Goal: Find specific page/section: Find specific page/section

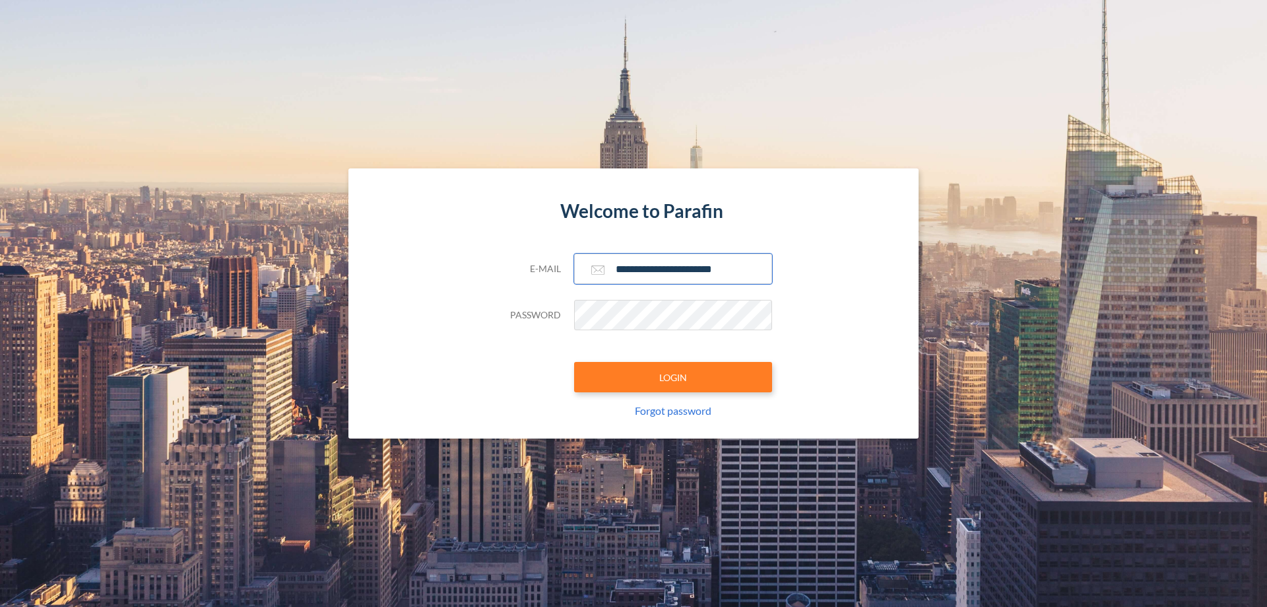
type input "**********"
click at [673, 377] on button "LOGIN" at bounding box center [673, 377] width 198 height 30
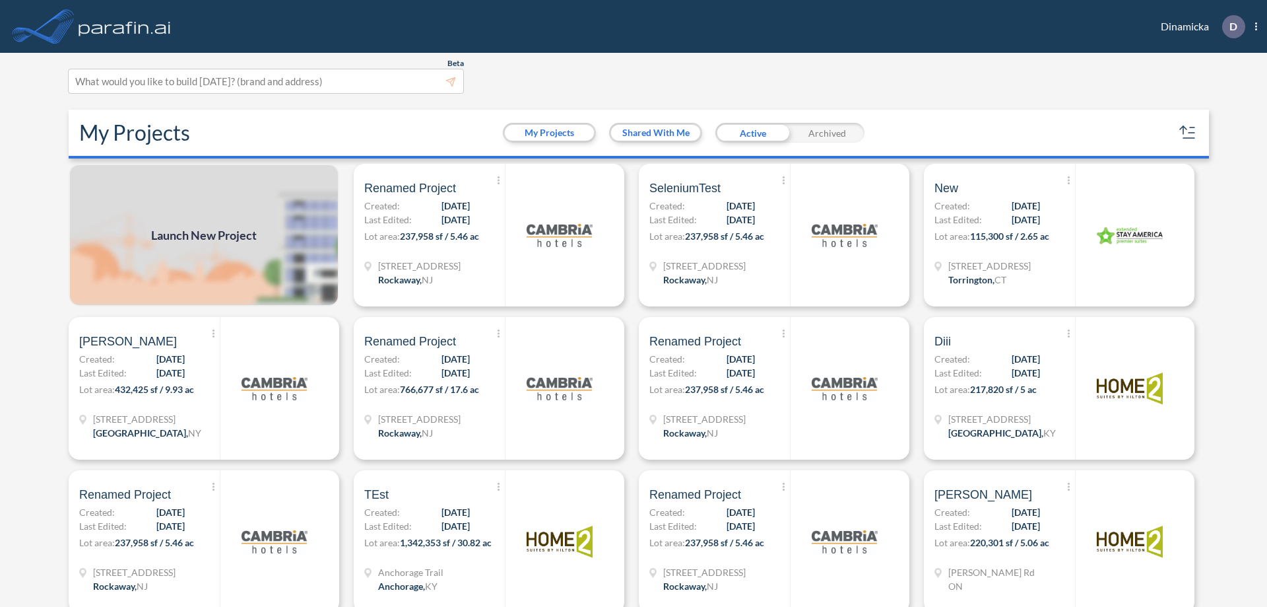
scroll to position [3, 0]
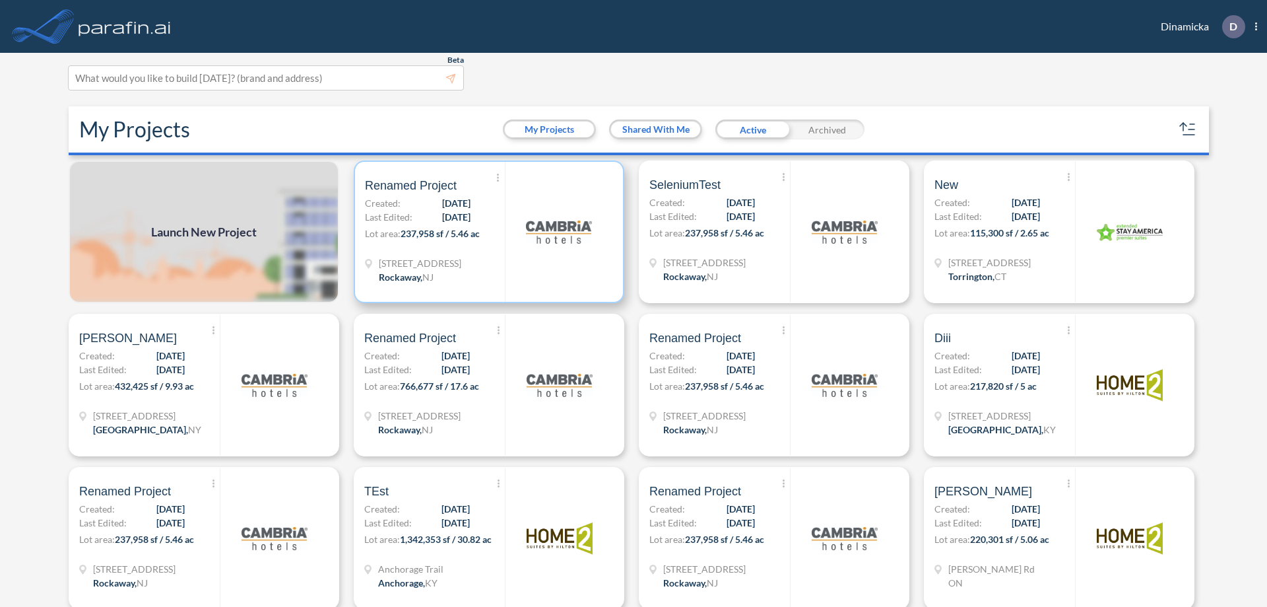
click at [487, 232] on p "Lot area: 237,958 sf / 5.46 ac" at bounding box center [435, 235] width 140 height 19
